Goal: Task Accomplishment & Management: Complete application form

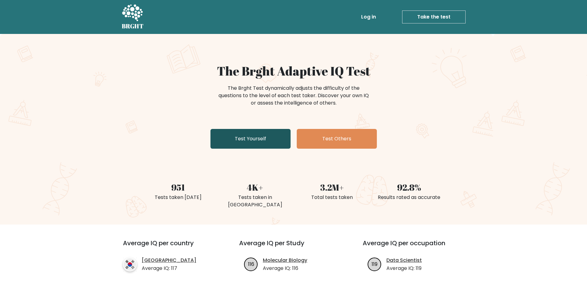
click at [243, 133] on link "Test Yourself" at bounding box center [251, 139] width 80 height 20
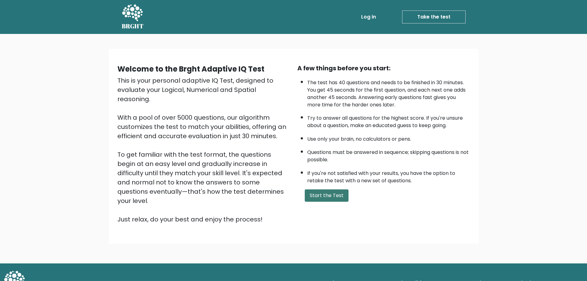
click at [327, 196] on button "Start the Test" at bounding box center [327, 195] width 44 height 12
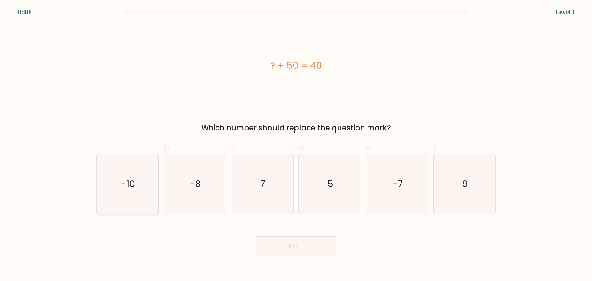
click at [123, 176] on icon "-10" at bounding box center [128, 184] width 60 height 60
click at [296, 145] on input "a. -10" at bounding box center [296, 143] width 0 height 4
radio input "true"
click at [304, 247] on icon at bounding box center [302, 245] width 8 height 3
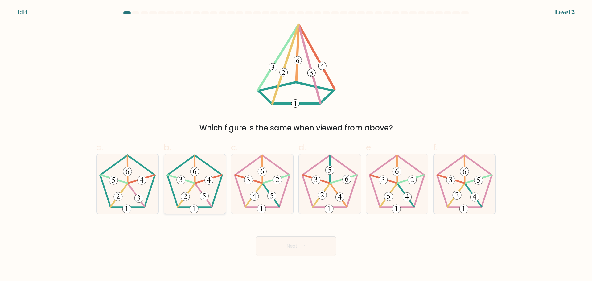
click at [190, 206] on 165 at bounding box center [194, 181] width 55 height 52
click at [296, 145] on input "b." at bounding box center [296, 143] width 0 height 4
radio input "true"
click at [310, 247] on button "Next" at bounding box center [296, 246] width 80 height 20
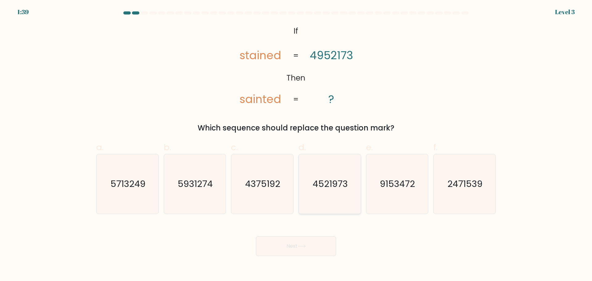
click at [336, 193] on icon "4521973" at bounding box center [330, 184] width 60 height 60
click at [296, 145] on input "d. 4521973" at bounding box center [296, 143] width 0 height 4
radio input "true"
click at [292, 248] on button "Next" at bounding box center [296, 246] width 80 height 20
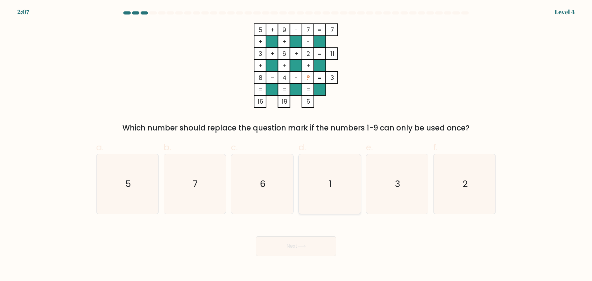
click at [335, 199] on icon "1" at bounding box center [330, 184] width 60 height 60
click at [296, 145] on input "d. 1" at bounding box center [296, 143] width 0 height 4
radio input "true"
click at [323, 249] on button "Next" at bounding box center [296, 246] width 80 height 20
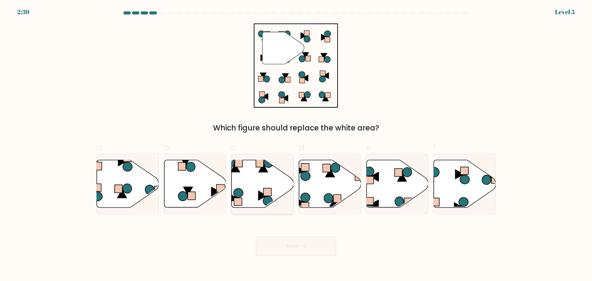
click at [247, 194] on icon at bounding box center [263, 183] width 62 height 47
click at [296, 145] on input "c." at bounding box center [296, 143] width 0 height 4
radio input "true"
click at [310, 249] on button "Next" at bounding box center [296, 246] width 80 height 20
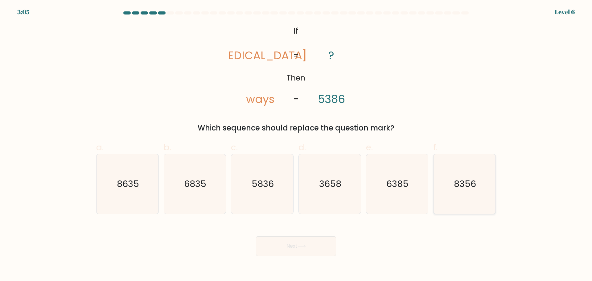
click at [458, 194] on icon "8356" at bounding box center [465, 184] width 60 height 60
click at [296, 145] on input "f. 8356" at bounding box center [296, 143] width 0 height 4
radio input "true"
click at [306, 247] on icon at bounding box center [302, 245] width 8 height 3
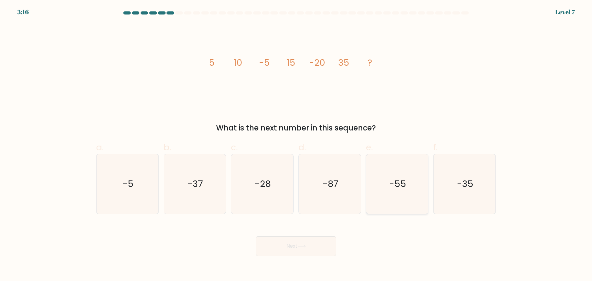
click at [396, 197] on icon "-55" at bounding box center [397, 184] width 60 height 60
click at [296, 145] on input "e. -55" at bounding box center [296, 143] width 0 height 4
radio input "true"
click at [297, 246] on button "Next" at bounding box center [296, 246] width 80 height 20
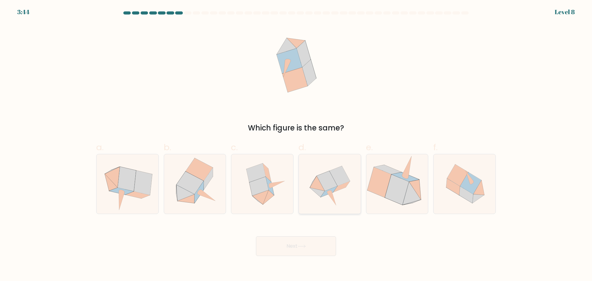
click at [336, 200] on icon at bounding box center [330, 184] width 60 height 60
click at [296, 145] on input "d." at bounding box center [296, 143] width 0 height 4
radio input "true"
click at [301, 249] on button "Next" at bounding box center [296, 246] width 80 height 20
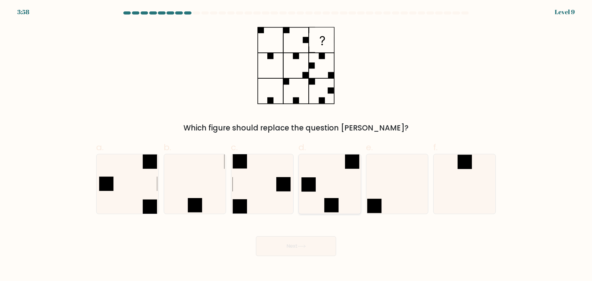
click at [318, 193] on icon at bounding box center [330, 184] width 60 height 60
click at [296, 145] on input "d." at bounding box center [296, 143] width 0 height 4
radio input "true"
click at [303, 249] on button "Next" at bounding box center [296, 246] width 80 height 20
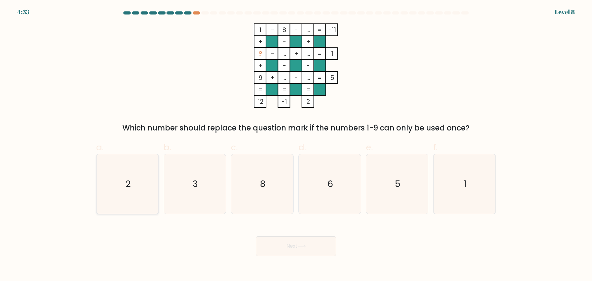
click at [135, 177] on icon "2" at bounding box center [128, 184] width 60 height 60
click at [296, 145] on input "a. 2" at bounding box center [296, 143] width 0 height 4
radio input "true"
click at [309, 247] on button "Next" at bounding box center [296, 246] width 80 height 20
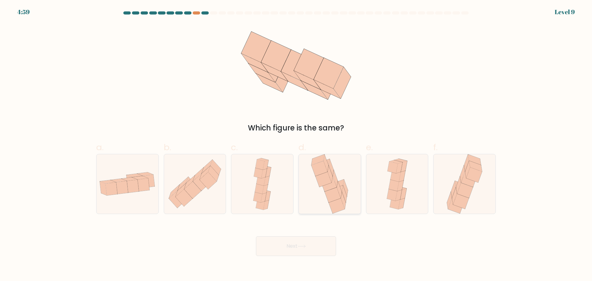
click at [338, 198] on icon at bounding box center [333, 194] width 16 height 15
click at [296, 145] on input "d." at bounding box center [296, 143] width 0 height 4
radio input "true"
click at [299, 247] on icon at bounding box center [302, 245] width 8 height 3
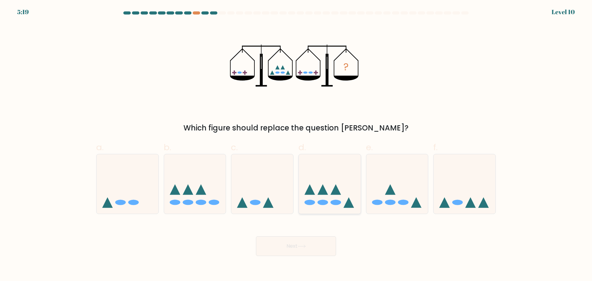
click at [332, 206] on icon at bounding box center [330, 183] width 62 height 51
click at [296, 145] on input "d." at bounding box center [296, 143] width 0 height 4
radio input "true"
click at [282, 251] on button "Next" at bounding box center [296, 246] width 80 height 20
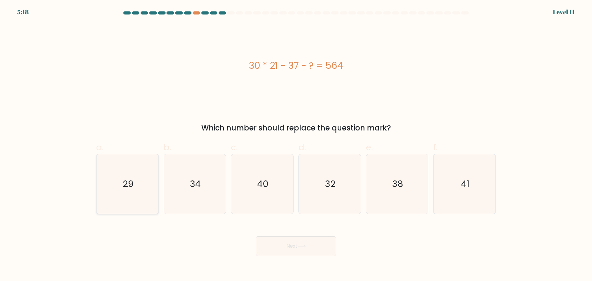
click at [116, 189] on icon "29" at bounding box center [128, 184] width 60 height 60
click at [296, 145] on input "a. 29" at bounding box center [296, 143] width 0 height 4
radio input "true"
click at [304, 247] on icon at bounding box center [302, 245] width 8 height 3
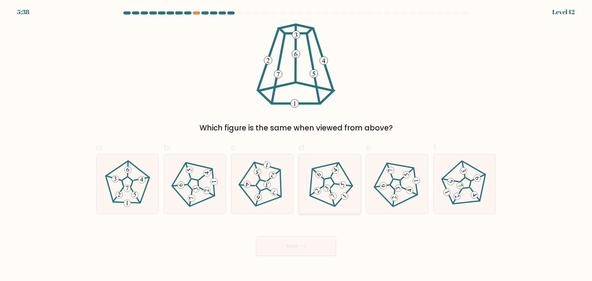
drag, startPoint x: 336, startPoint y: 200, endPoint x: 327, endPoint y: 213, distance: 15.1
click at [336, 200] on icon at bounding box center [329, 183] width 47 height 47
click at [296, 145] on input "d." at bounding box center [296, 143] width 0 height 4
radio input "true"
click at [291, 246] on button "Next" at bounding box center [296, 246] width 80 height 20
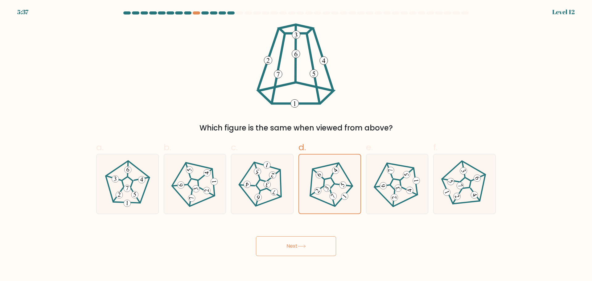
click at [302, 246] on icon at bounding box center [302, 245] width 8 height 3
click at [281, 246] on button "Next" at bounding box center [296, 246] width 80 height 20
drag, startPoint x: 325, startPoint y: 175, endPoint x: 319, endPoint y: 180, distance: 7.2
click at [325, 175] on icon at bounding box center [329, 183] width 47 height 47
click at [296, 145] on input "d." at bounding box center [296, 143] width 0 height 4
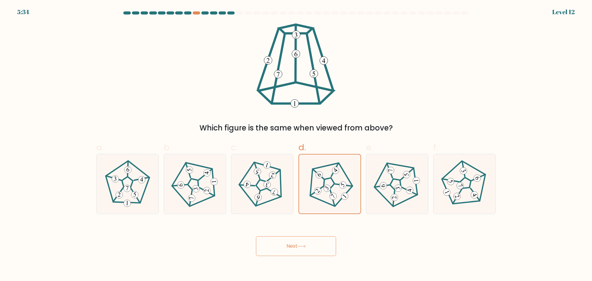
click at [295, 247] on button "Next" at bounding box center [296, 246] width 80 height 20
click at [281, 186] on 190 at bounding box center [262, 186] width 54 height 52
click at [296, 145] on input "c." at bounding box center [296, 143] width 0 height 4
radio input "true"
click at [332, 188] on icon at bounding box center [329, 183] width 47 height 47
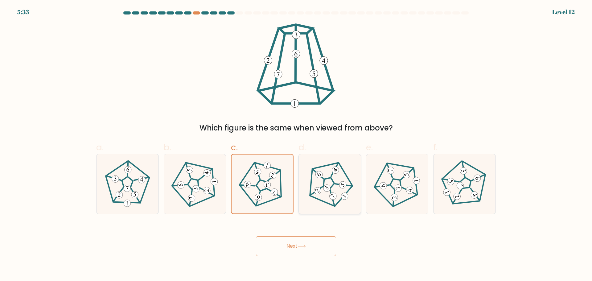
click at [296, 145] on input "d." at bounding box center [296, 143] width 0 height 4
radio input "true"
click at [291, 247] on button "Next" at bounding box center [296, 246] width 80 height 20
click at [304, 147] on span "d." at bounding box center [301, 147] width 7 height 12
click at [296, 145] on input "d." at bounding box center [296, 143] width 0 height 4
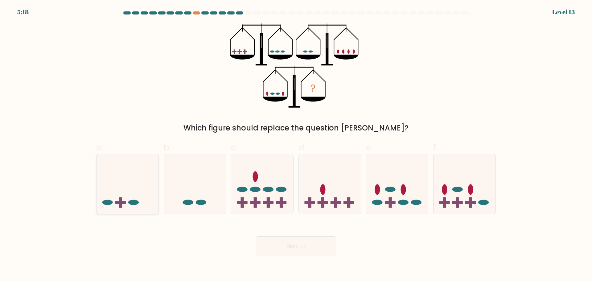
click at [122, 205] on rect at bounding box center [120, 202] width 3 height 10
click at [296, 145] on input "a." at bounding box center [296, 143] width 0 height 4
radio input "true"
click at [301, 264] on body "5:18 Level 13" at bounding box center [296, 140] width 592 height 281
click at [306, 247] on icon at bounding box center [302, 245] width 8 height 3
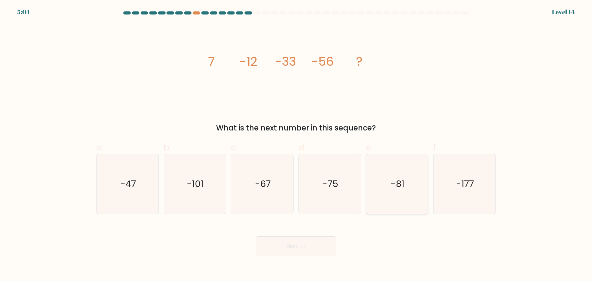
click at [393, 192] on icon "-81" at bounding box center [397, 184] width 60 height 60
click at [296, 145] on input "e. -81" at bounding box center [296, 143] width 0 height 4
radio input "true"
click at [306, 250] on button "Next" at bounding box center [296, 246] width 80 height 20
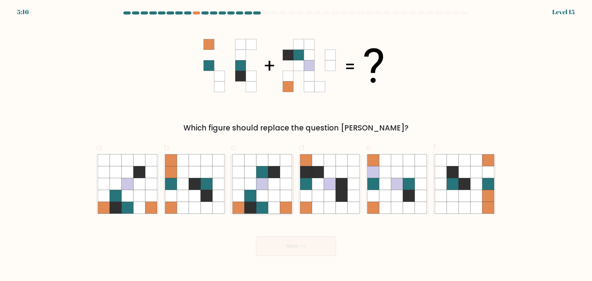
click at [254, 205] on icon at bounding box center [250, 208] width 12 height 12
click at [296, 145] on input "c." at bounding box center [296, 143] width 0 height 4
radio input "true"
click at [281, 244] on button "Next" at bounding box center [296, 246] width 80 height 20
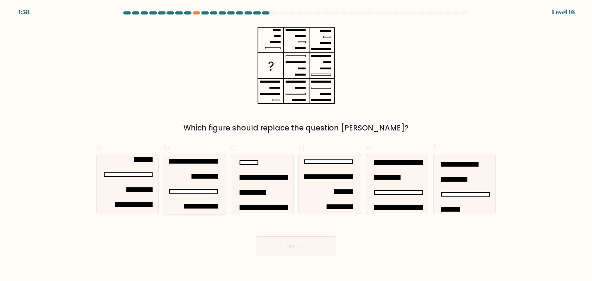
drag, startPoint x: 189, startPoint y: 199, endPoint x: 227, endPoint y: 223, distance: 45.6
click at [189, 199] on icon at bounding box center [195, 184] width 60 height 60
click at [296, 145] on input "b." at bounding box center [296, 143] width 0 height 4
radio input "true"
click at [300, 246] on icon at bounding box center [301, 246] width 7 height 3
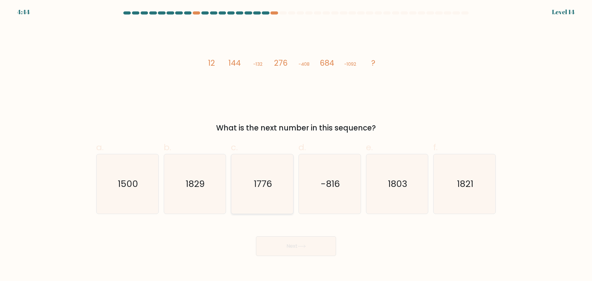
click at [270, 167] on icon "1776" at bounding box center [262, 184] width 60 height 60
click at [296, 145] on input "c. 1776" at bounding box center [296, 143] width 0 height 4
radio input "true"
click at [298, 248] on button "Next" at bounding box center [296, 246] width 80 height 20
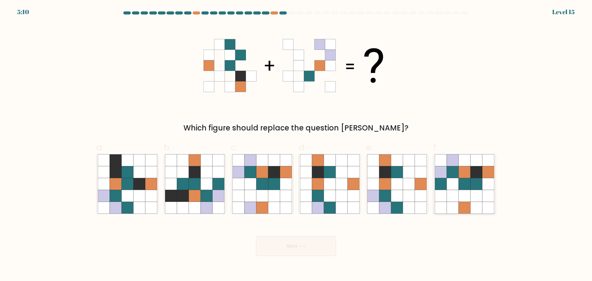
click at [459, 202] on icon at bounding box center [464, 208] width 12 height 12
click at [296, 145] on input "f." at bounding box center [296, 143] width 0 height 4
radio input "true"
click at [274, 252] on button "Next" at bounding box center [296, 246] width 80 height 20
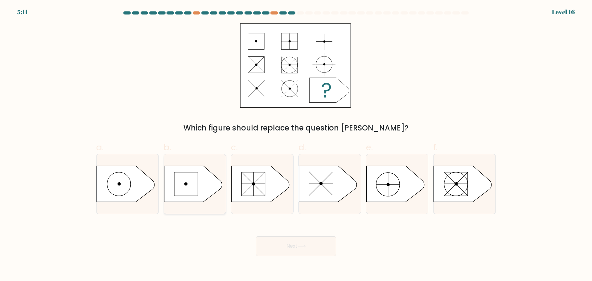
drag, startPoint x: 123, startPoint y: 188, endPoint x: 174, endPoint y: 195, distance: 50.8
click at [124, 188] on icon at bounding box center [126, 184] width 58 height 36
click at [296, 145] on input "a." at bounding box center [296, 143] width 0 height 4
radio input "true"
click at [294, 248] on button "Next" at bounding box center [296, 246] width 80 height 20
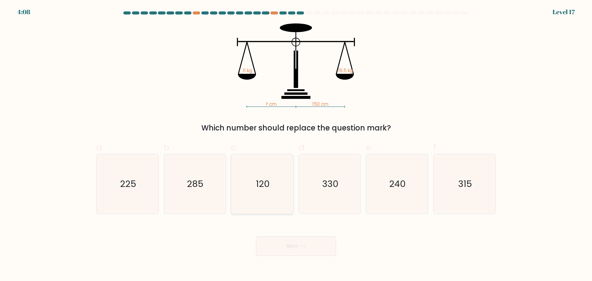
click at [261, 178] on text "120" at bounding box center [263, 184] width 14 height 12
click at [296, 145] on input "c. 120" at bounding box center [296, 143] width 0 height 4
radio input "true"
click at [297, 244] on button "Next" at bounding box center [296, 246] width 80 height 20
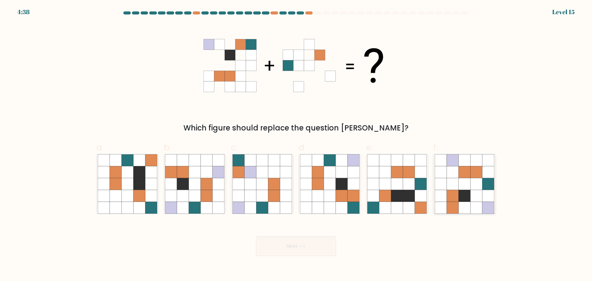
click at [474, 187] on icon at bounding box center [476, 184] width 12 height 12
click at [296, 145] on input "f." at bounding box center [296, 143] width 0 height 4
radio input "true"
click at [286, 245] on button "Next" at bounding box center [296, 246] width 80 height 20
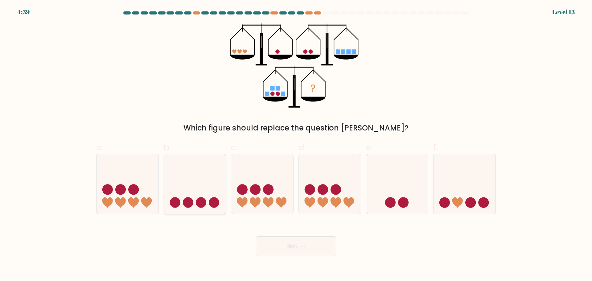
click at [206, 192] on icon at bounding box center [195, 183] width 62 height 51
click at [296, 145] on input "b." at bounding box center [296, 143] width 0 height 4
radio input "true"
click at [283, 259] on body "4:39 Level 13" at bounding box center [296, 140] width 592 height 281
click at [289, 250] on button "Next" at bounding box center [296, 246] width 80 height 20
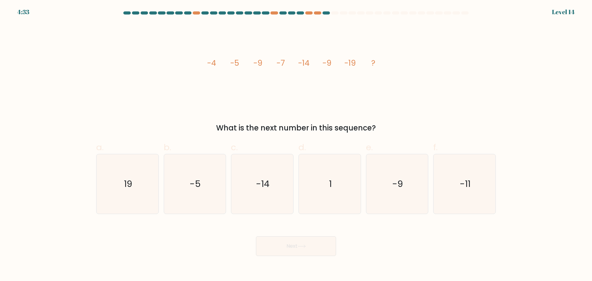
click at [350, 196] on icon "1" at bounding box center [330, 184] width 60 height 60
click at [296, 145] on input "d. 1" at bounding box center [296, 143] width 0 height 4
radio input "true"
click at [301, 251] on button "Next" at bounding box center [296, 246] width 80 height 20
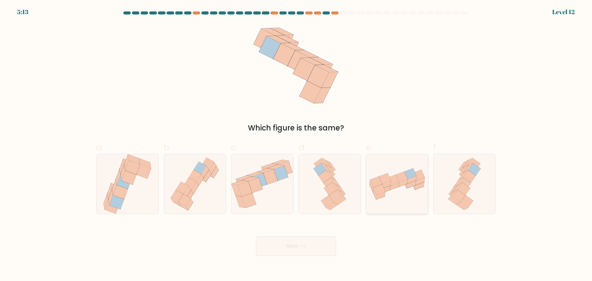
drag, startPoint x: 392, startPoint y: 192, endPoint x: 301, endPoint y: 248, distance: 106.4
click at [392, 192] on icon at bounding box center [397, 184] width 62 height 34
click at [296, 145] on input "e." at bounding box center [296, 143] width 0 height 4
radio input "true"
drag, startPoint x: 327, startPoint y: 196, endPoint x: 324, endPoint y: 200, distance: 5.0
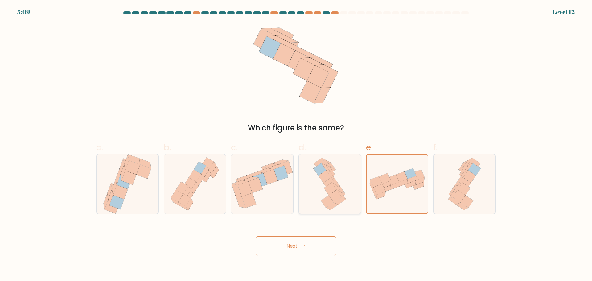
click at [327, 196] on icon at bounding box center [330, 184] width 38 height 60
click at [296, 145] on input "d." at bounding box center [296, 143] width 0 height 4
radio input "true"
click at [289, 249] on button "Next" at bounding box center [296, 246] width 80 height 20
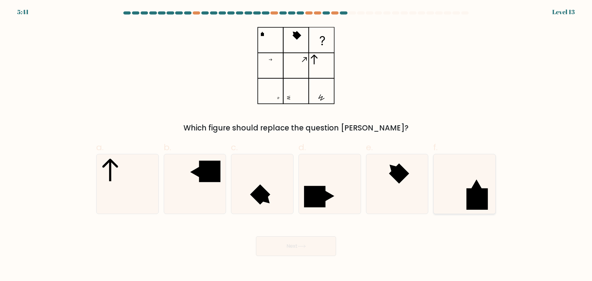
click at [478, 194] on rect at bounding box center [476, 198] width 21 height 21
click at [296, 145] on input "f." at bounding box center [296, 143] width 0 height 4
radio input "true"
click at [286, 251] on button "Next" at bounding box center [296, 246] width 80 height 20
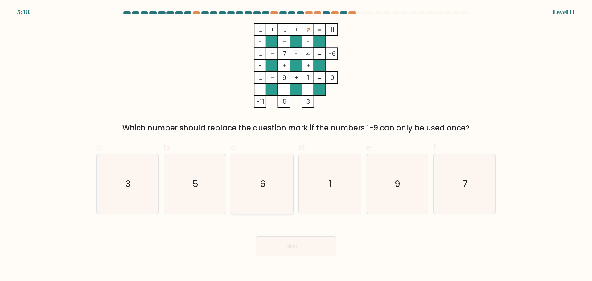
click at [267, 193] on icon "6" at bounding box center [262, 184] width 60 height 60
click at [296, 145] on input "c. 6" at bounding box center [296, 143] width 0 height 4
radio input "true"
click at [296, 246] on button "Next" at bounding box center [296, 246] width 80 height 20
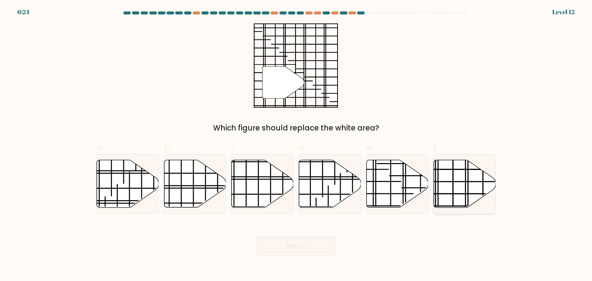
click at [460, 192] on icon at bounding box center [465, 183] width 62 height 47
click at [296, 145] on input "f." at bounding box center [296, 143] width 0 height 4
radio input "true"
click at [306, 249] on button "Next" at bounding box center [296, 246] width 80 height 20
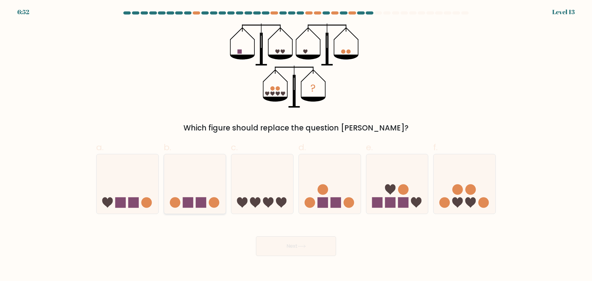
click at [188, 202] on rect at bounding box center [188, 202] width 10 height 10
click at [296, 145] on input "b." at bounding box center [296, 143] width 0 height 4
radio input "true"
click at [292, 249] on button "Next" at bounding box center [296, 246] width 80 height 20
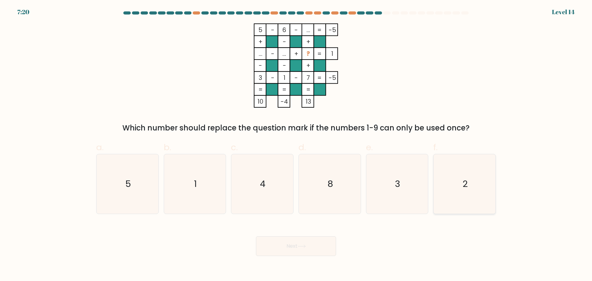
click at [477, 191] on icon "2" at bounding box center [465, 184] width 60 height 60
click at [296, 145] on input "f. 2" at bounding box center [296, 143] width 0 height 4
radio input "true"
click at [299, 245] on icon at bounding box center [302, 245] width 8 height 3
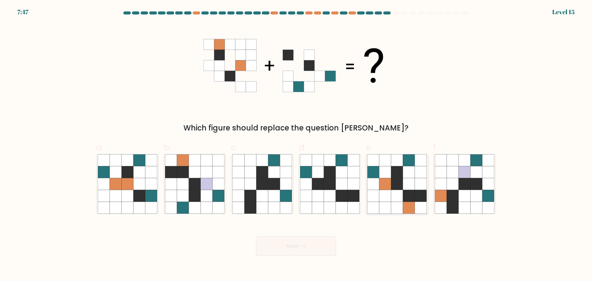
click at [391, 192] on icon at bounding box center [385, 196] width 12 height 12
click at [296, 145] on input "e." at bounding box center [296, 143] width 0 height 4
radio input "true"
click at [280, 249] on button "Next" at bounding box center [296, 246] width 80 height 20
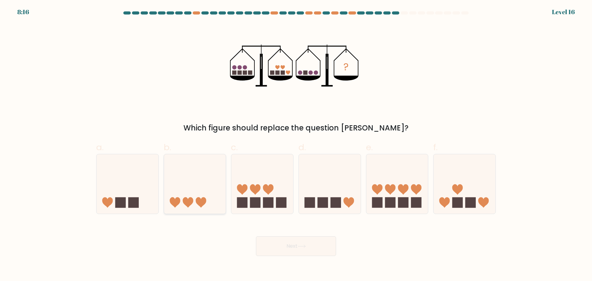
click at [211, 200] on icon at bounding box center [195, 183] width 62 height 51
click at [296, 145] on input "b." at bounding box center [296, 143] width 0 height 4
radio input "true"
click at [295, 259] on body "8:15 Level 16" at bounding box center [296, 140] width 592 height 281
click at [300, 249] on button "Next" at bounding box center [296, 246] width 80 height 20
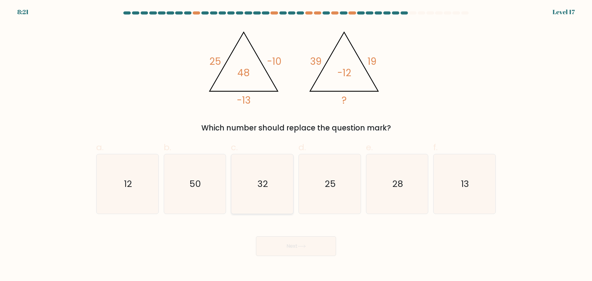
click at [261, 198] on icon "32" at bounding box center [262, 184] width 60 height 60
click at [296, 145] on input "c. 32" at bounding box center [296, 143] width 0 height 4
radio input "true"
click at [298, 243] on button "Next" at bounding box center [296, 246] width 80 height 20
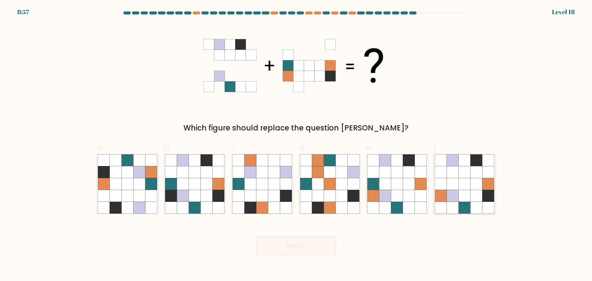
click at [475, 200] on icon at bounding box center [476, 196] width 12 height 12
click at [296, 145] on input "f." at bounding box center [296, 143] width 0 height 4
radio input "true"
click at [290, 249] on button "Next" at bounding box center [296, 246] width 80 height 20
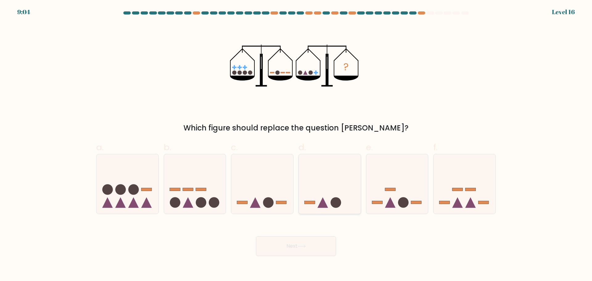
click at [337, 201] on circle at bounding box center [336, 202] width 10 height 10
click at [296, 145] on input "d." at bounding box center [296, 143] width 0 height 4
radio input "true"
click at [285, 252] on button "Next" at bounding box center [296, 246] width 80 height 20
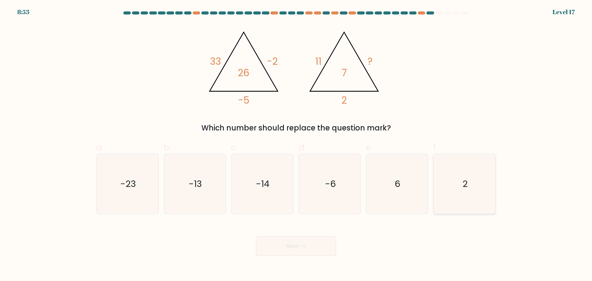
drag, startPoint x: 468, startPoint y: 190, endPoint x: 330, endPoint y: 238, distance: 146.5
click at [468, 190] on icon "2" at bounding box center [465, 184] width 60 height 60
click at [296, 145] on input "f. 2" at bounding box center [296, 143] width 0 height 4
radio input "true"
click at [279, 251] on button "Next" at bounding box center [296, 246] width 80 height 20
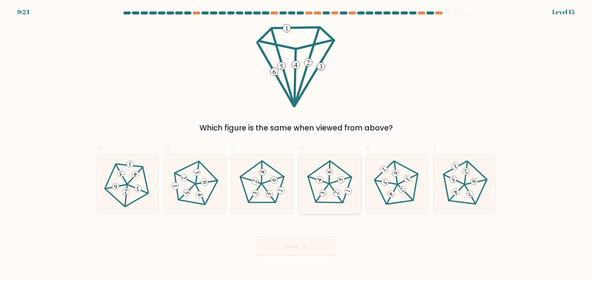
click at [333, 188] on icon at bounding box center [329, 183] width 47 height 47
click at [296, 145] on input "d." at bounding box center [296, 143] width 0 height 4
radio input "true"
click at [296, 247] on button "Next" at bounding box center [296, 246] width 80 height 20
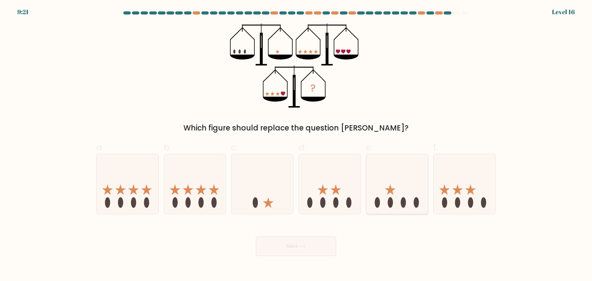
click at [398, 200] on icon at bounding box center [397, 183] width 62 height 51
click at [296, 145] on input "e." at bounding box center [296, 143] width 0 height 4
radio input "true"
click at [302, 248] on button "Next" at bounding box center [296, 246] width 80 height 20
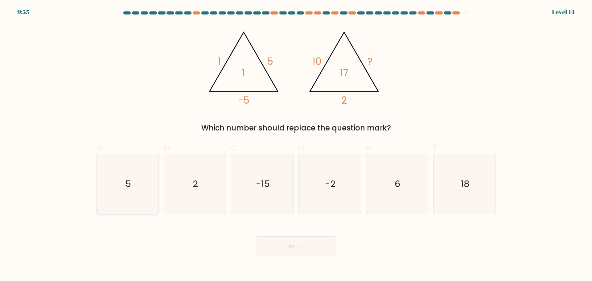
click at [127, 183] on text "5" at bounding box center [128, 184] width 6 height 12
click at [296, 145] on input "a. 5" at bounding box center [296, 143] width 0 height 4
radio input "true"
click at [288, 245] on button "Next" at bounding box center [296, 246] width 80 height 20
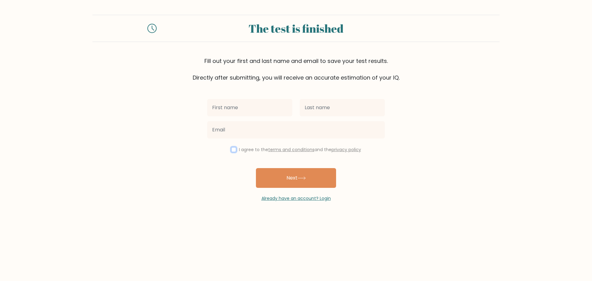
click at [231, 151] on input "checkbox" at bounding box center [233, 149] width 5 height 5
checkbox input "true"
click at [244, 114] on input "text" at bounding box center [249, 107] width 85 height 17
type input "Rūdolfs"
click at [311, 111] on input "text" at bounding box center [342, 107] width 85 height 17
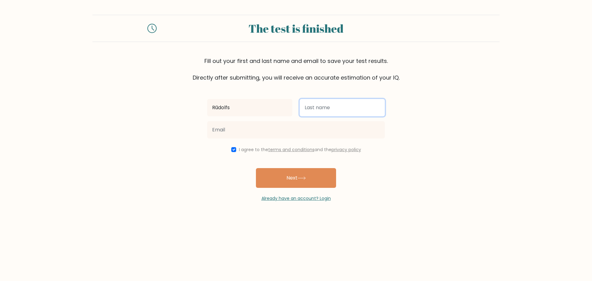
type input "Skuja"
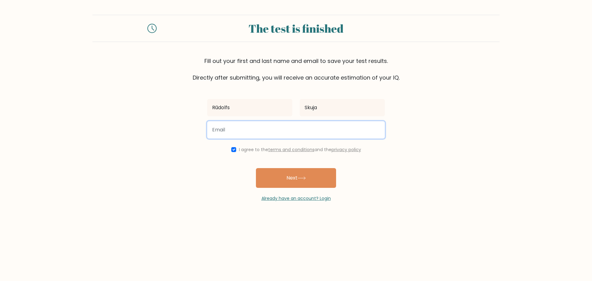
click at [281, 129] on input "email" at bounding box center [296, 129] width 178 height 17
type input "rudolfs.skuja12@gmail.com"
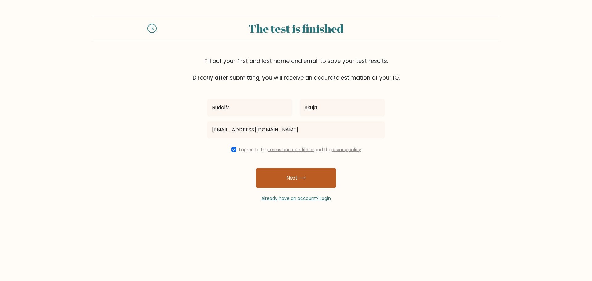
click at [297, 183] on button "Next" at bounding box center [296, 178] width 80 height 20
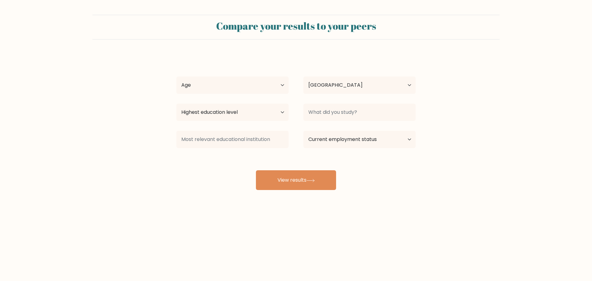
select select "LV"
click at [255, 83] on select "Age Under 18 years old 18-24 years old 25-34 years old 35-44 years old 45-54 ye…" at bounding box center [232, 84] width 112 height 17
select select "25_34"
click at [176, 76] on select "Age Under 18 years old 18-24 years old 25-34 years old 35-44 years old 45-54 ye…" at bounding box center [232, 84] width 112 height 17
click at [231, 115] on select "Highest education level No schooling Primary Lower Secondary Upper Secondary Oc…" at bounding box center [232, 112] width 112 height 17
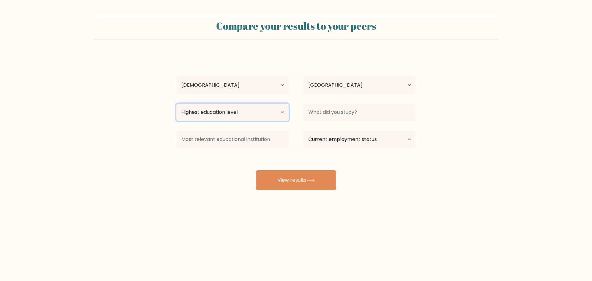
select select "bachelors_degree"
click at [176, 104] on select "Highest education level No schooling Primary Lower Secondary Upper Secondary Oc…" at bounding box center [232, 112] width 112 height 17
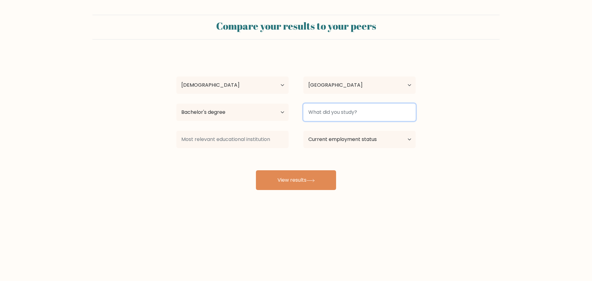
click at [333, 118] on input at bounding box center [359, 112] width 112 height 17
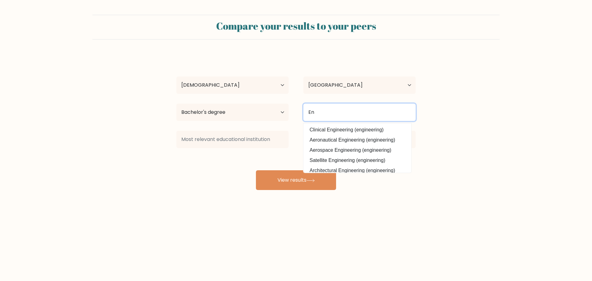
type input "E"
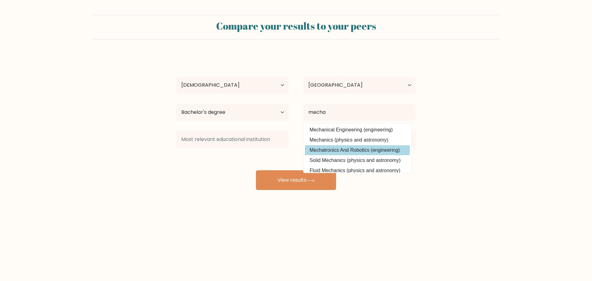
click at [333, 149] on option "Mechatronics And Robotics (engineering)" at bounding box center [357, 150] width 105 height 10
type input "Mechatronics And Robotics"
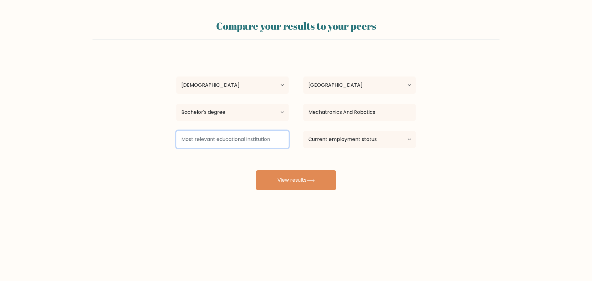
click at [215, 138] on input at bounding box center [232, 139] width 112 height 17
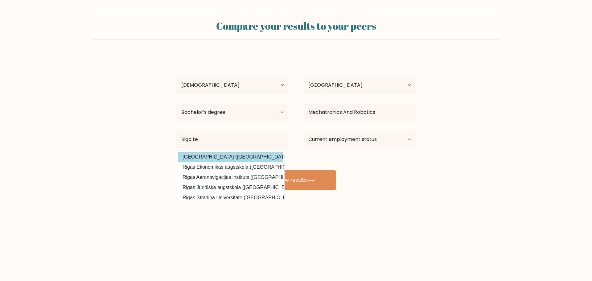
click at [234, 155] on option "Rigas Tehniska universitate (Latvia)" at bounding box center [230, 157] width 105 height 10
type input "Rigas Tehniska universitate"
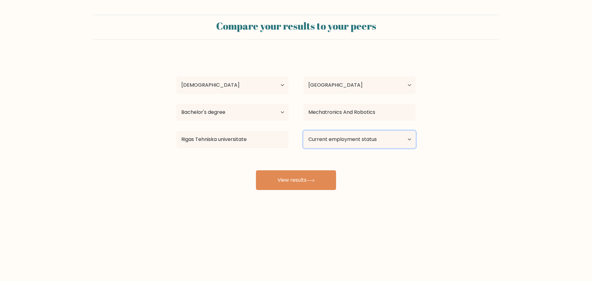
click at [353, 131] on select "Current employment status Employed Student Retired Other / prefer not to answer" at bounding box center [359, 139] width 112 height 17
click at [303, 131] on select "Current employment status Employed Student Retired Other / prefer not to answer" at bounding box center [359, 139] width 112 height 17
click at [338, 147] on select "Current employment status Employed Student Retired Other / prefer not to answer" at bounding box center [359, 139] width 112 height 17
select select "employed"
click at [303, 131] on select "Current employment status Employed Student Retired Other / prefer not to answer" at bounding box center [359, 139] width 112 height 17
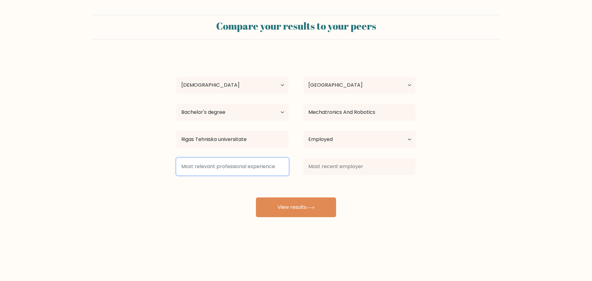
click at [238, 172] on input at bounding box center [232, 166] width 112 height 17
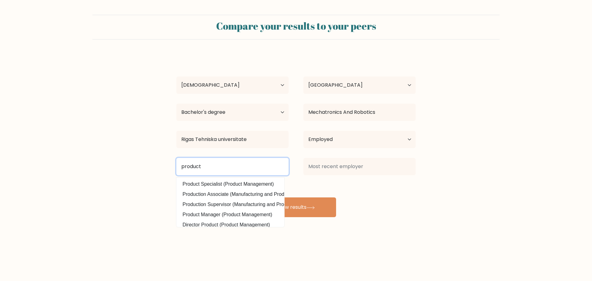
drag, startPoint x: 215, startPoint y: 169, endPoint x: 174, endPoint y: 168, distance: 41.3
click at [174, 168] on div "product Product Specialist (Product Management) Production Associate (Manufactu…" at bounding box center [232, 166] width 127 height 22
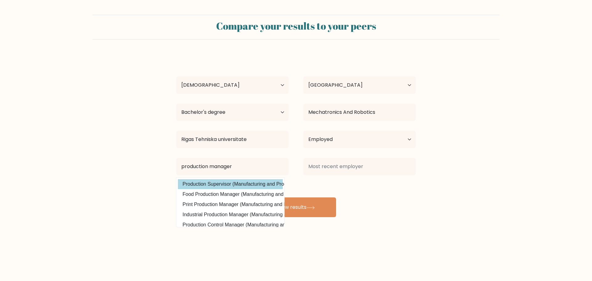
click at [203, 185] on option "Production Supervisor (Manufacturing and Production)" at bounding box center [230, 184] width 105 height 10
type input "Production Supervisor"
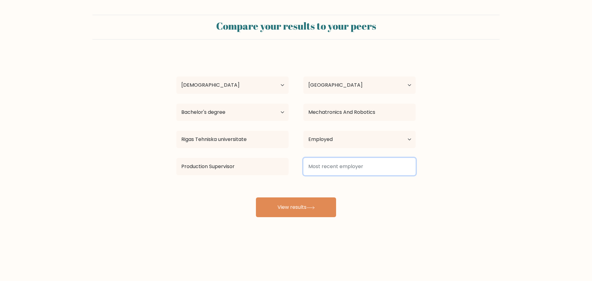
click at [370, 166] on input at bounding box center [359, 166] width 112 height 17
type input "ODA instruments"
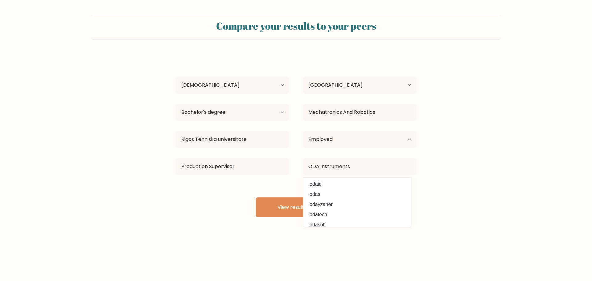
click at [227, 196] on div "Rūdolfs Skuja Age Under 18 years old 18-24 years old 25-34 years old 35-44 year…" at bounding box center [296, 135] width 247 height 163
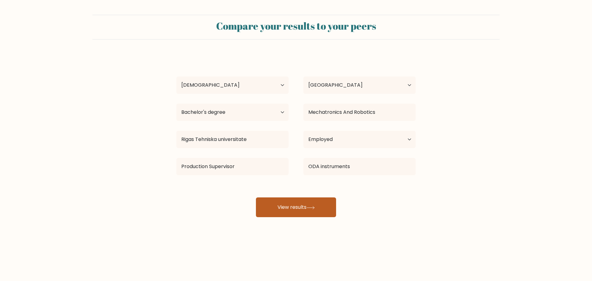
click at [288, 206] on button "View results" at bounding box center [296, 207] width 80 height 20
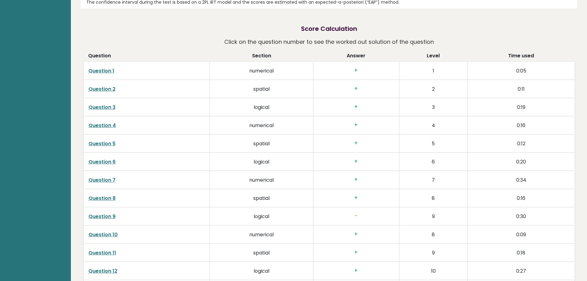
scroll to position [1079, 0]
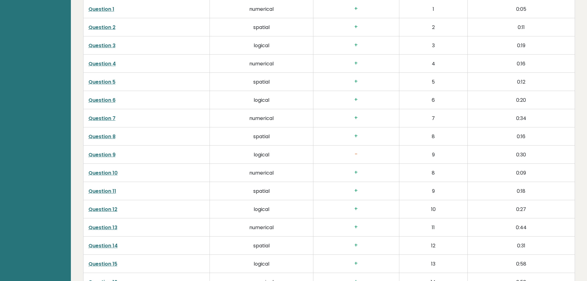
click at [112, 154] on link "Question 9" at bounding box center [101, 154] width 27 height 7
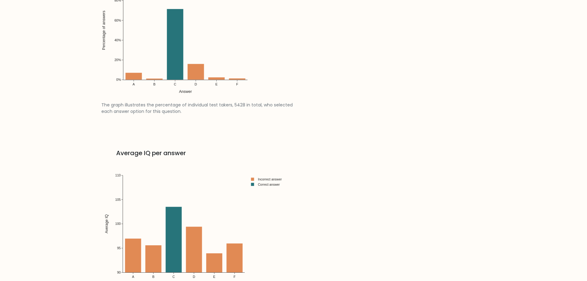
scroll to position [925, 0]
